Goal: Task Accomplishment & Management: Manage account settings

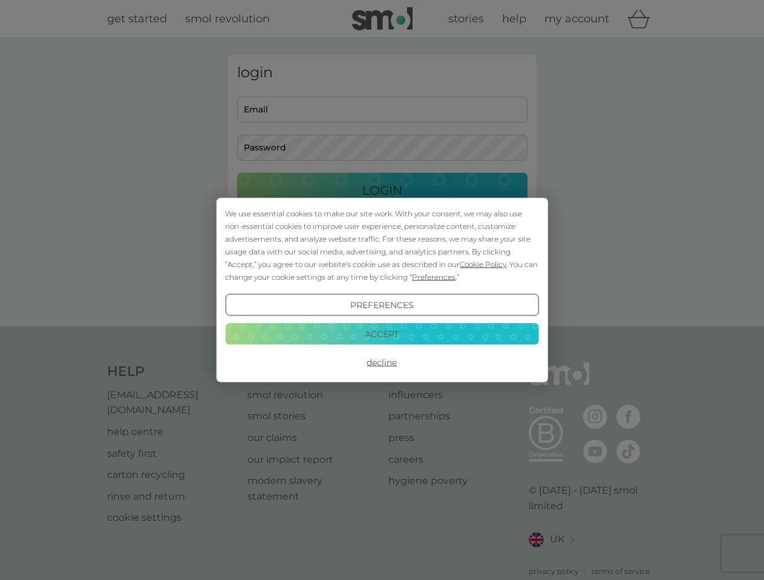
click at [483, 264] on span "Cookie Policy" at bounding box center [483, 264] width 47 height 9
click at [432, 277] on div "login Email Password Login ● ● ● ● ● ● ● ● ● ● ● ● ● ● ● ● ● ● ● ● ● ● ● ● ● ● …" at bounding box center [382, 182] width 308 height 255
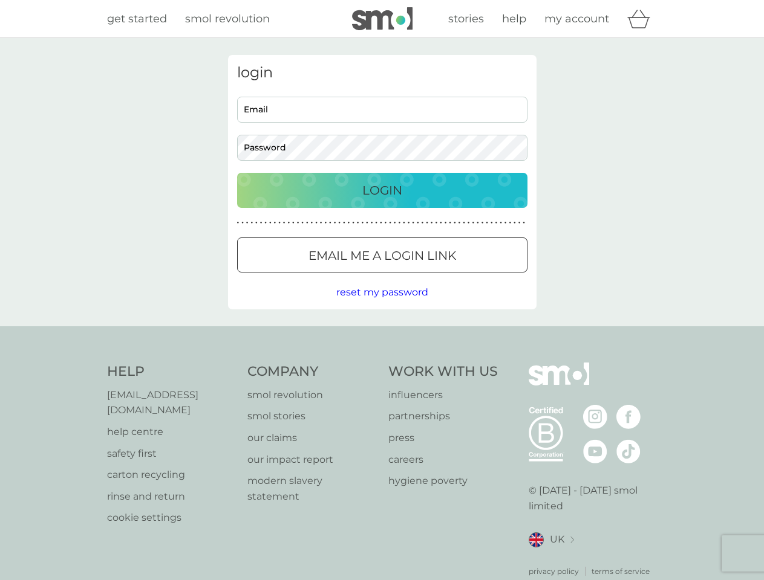
click at [382, 305] on div "login Email Password Login ● ● ● ● ● ● ● ● ● ● ● ● ● ● ● ● ● ● ● ● ● ● ● ● ● ● …" at bounding box center [382, 182] width 308 height 255
click at [382, 363] on div "Help [EMAIL_ADDRESS][DOMAIN_NAME] help centre safety first carton recycling rin…" at bounding box center [382, 470] width 550 height 215
click at [382, 334] on div "Help [EMAIL_ADDRESS][DOMAIN_NAME] help centre safety first carton recycling rin…" at bounding box center [382, 470] width 764 height 287
